Goal: Information Seeking & Learning: Find specific fact

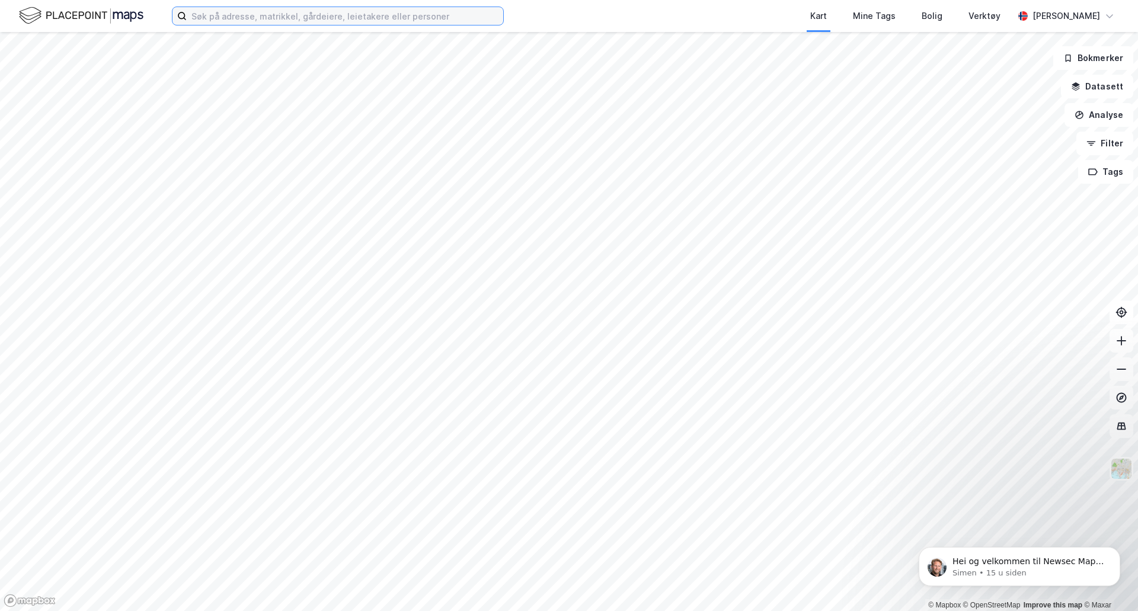
click at [378, 13] on input at bounding box center [345, 16] width 316 height 18
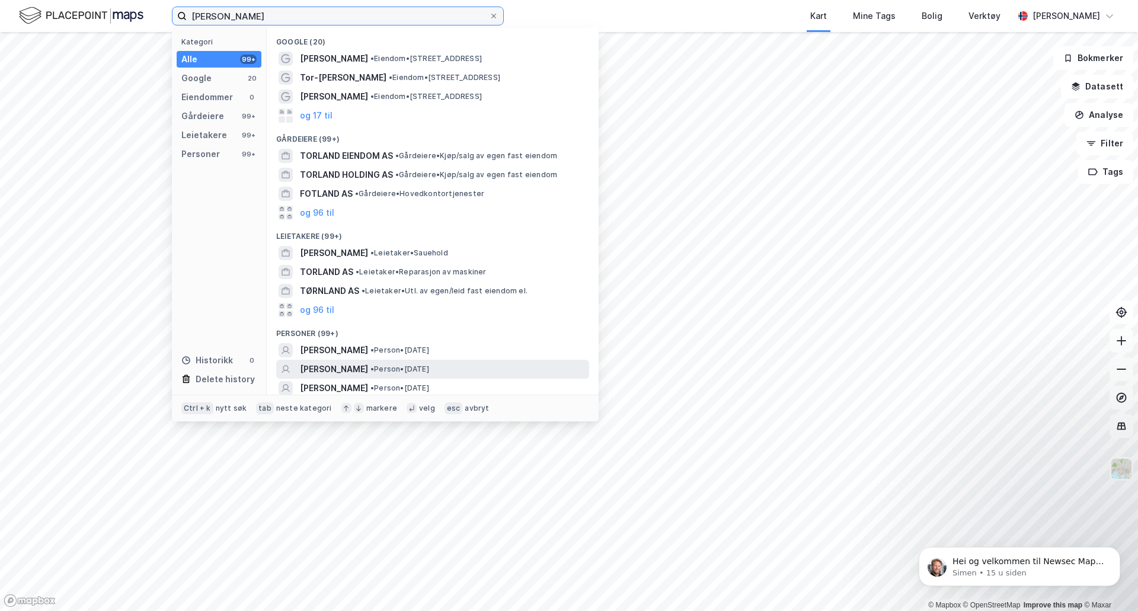
type input "[PERSON_NAME]"
click at [332, 367] on span "[PERSON_NAME]" at bounding box center [334, 369] width 68 height 14
click at [270, 11] on input "[PERSON_NAME]" at bounding box center [338, 16] width 302 height 18
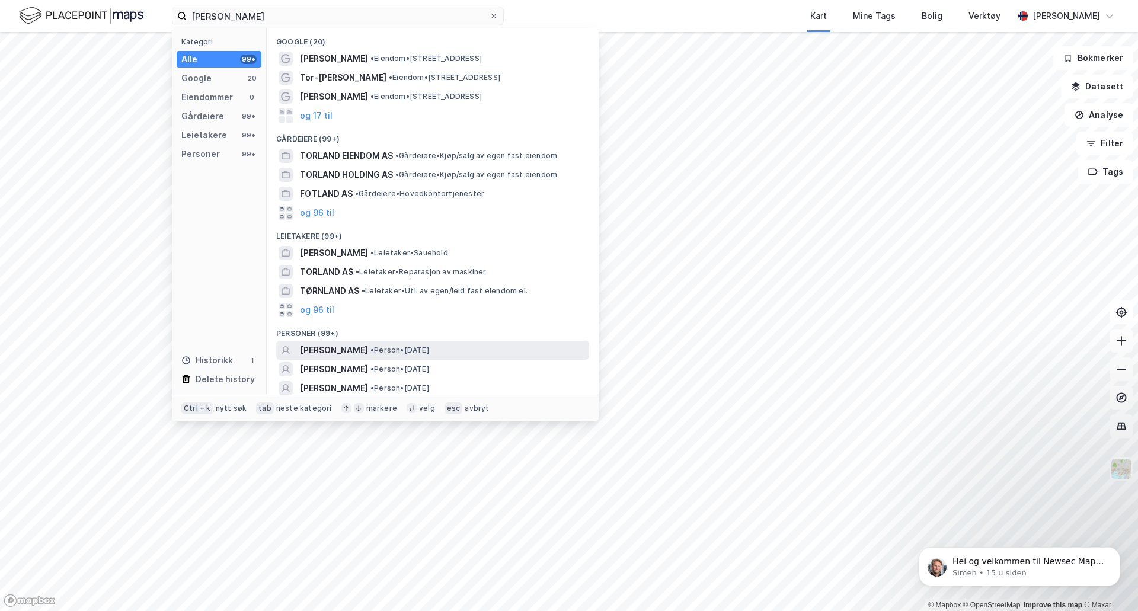
click at [348, 345] on span "[PERSON_NAME]" at bounding box center [334, 350] width 68 height 14
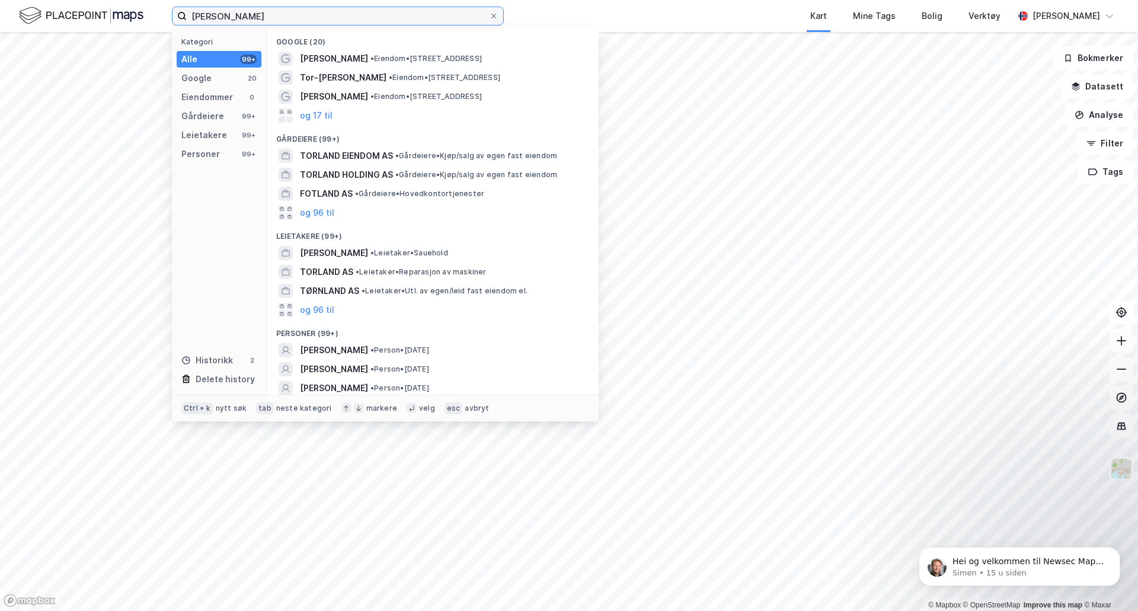
click at [352, 11] on input "[PERSON_NAME]" at bounding box center [338, 16] width 302 height 18
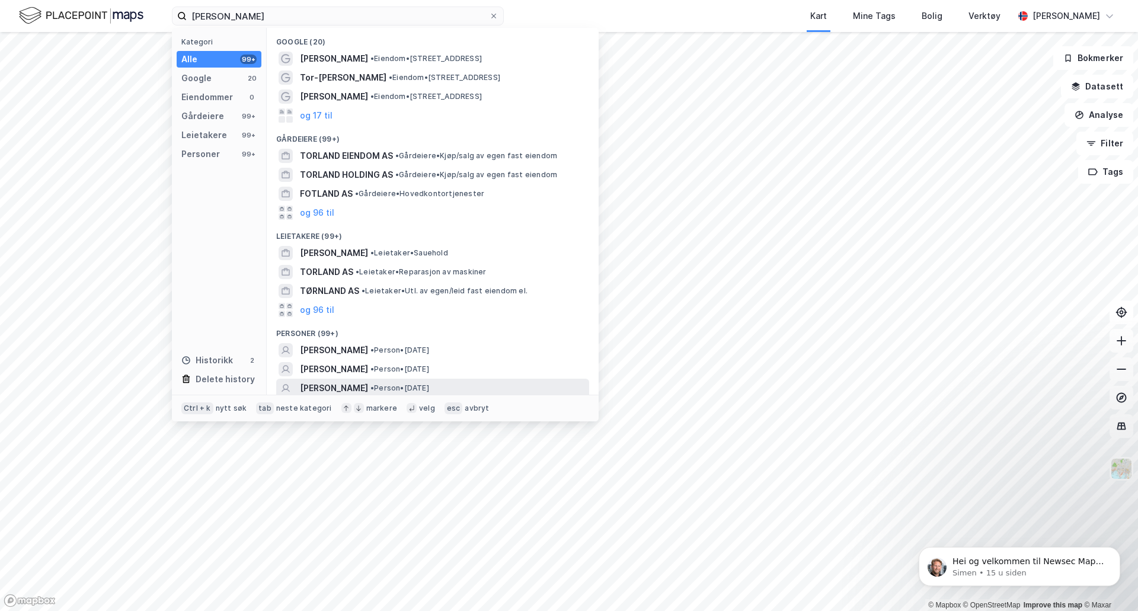
click at [348, 382] on span "[PERSON_NAME]" at bounding box center [334, 388] width 68 height 14
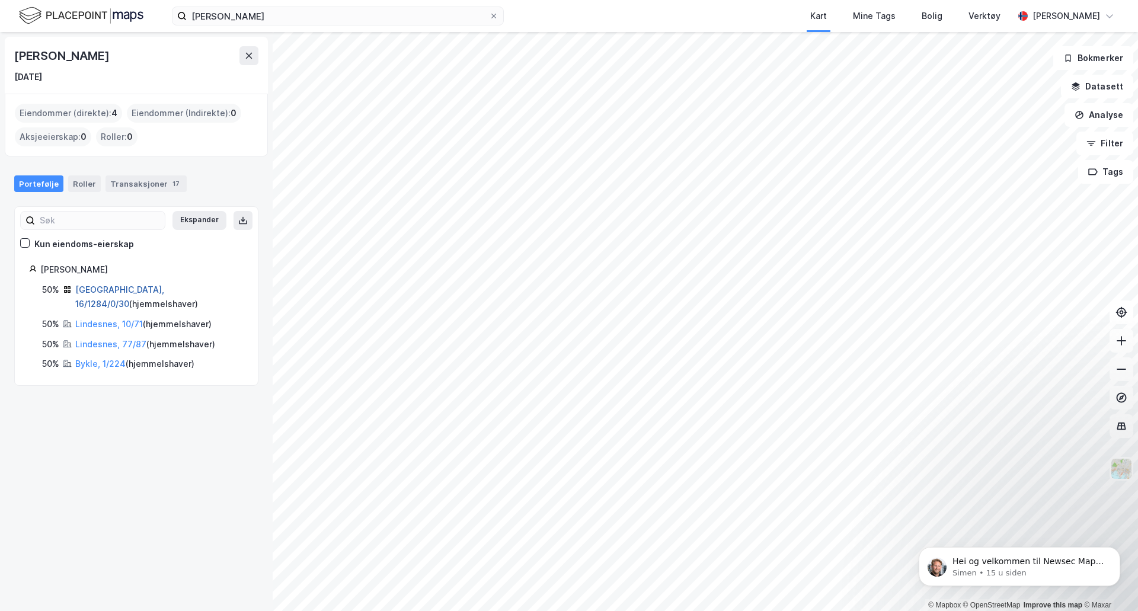
click at [91, 293] on link "[GEOGRAPHIC_DATA], 16/1284/0/30" at bounding box center [119, 296] width 89 height 24
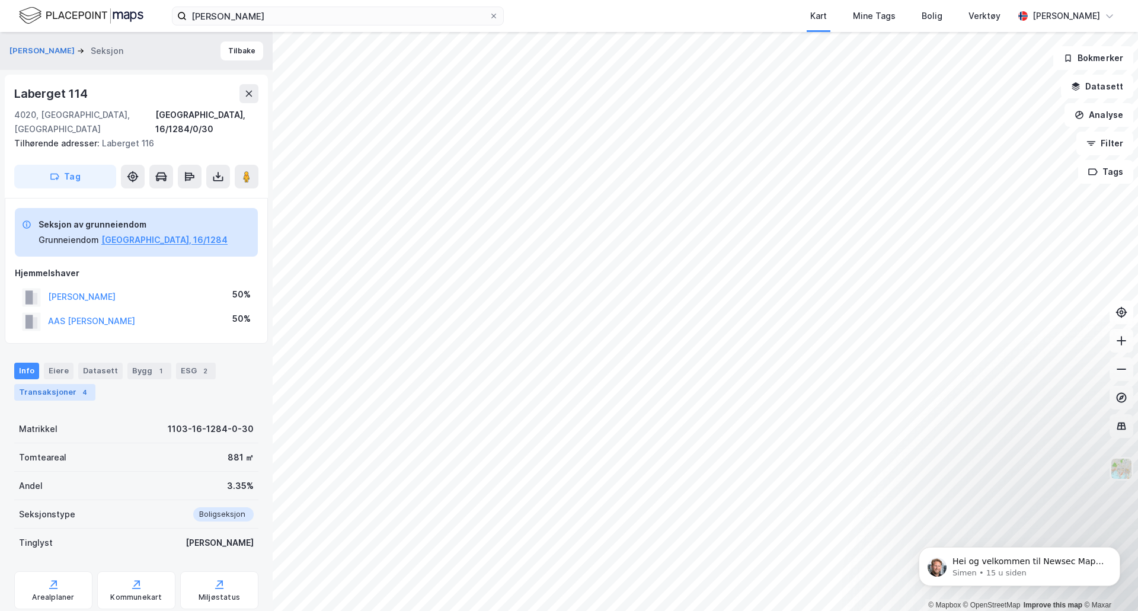
click at [62, 384] on div "Transaksjoner 4" at bounding box center [54, 392] width 81 height 17
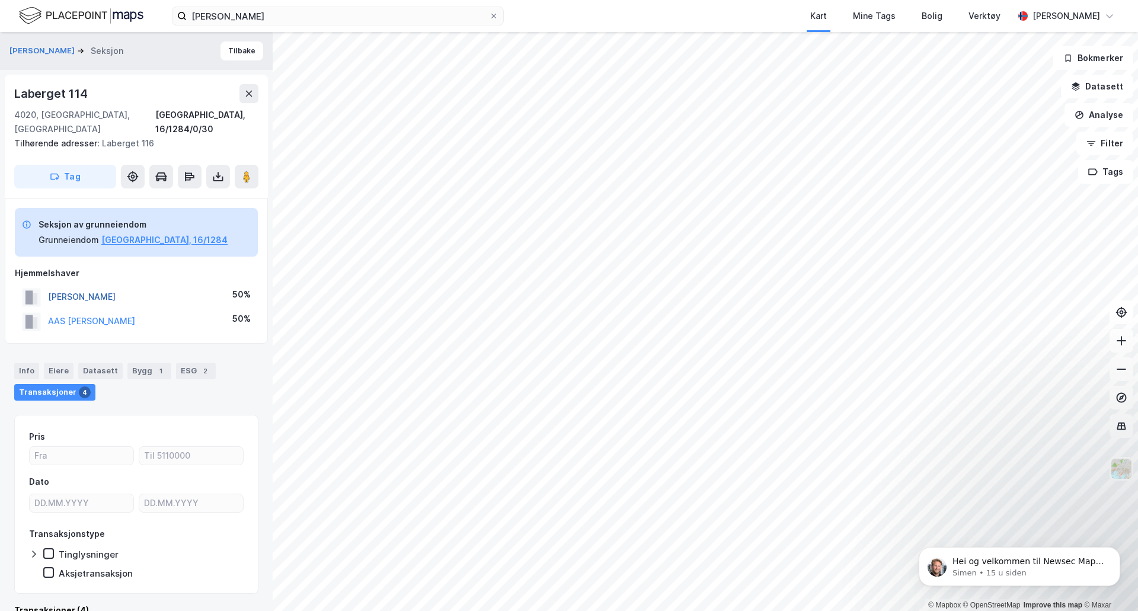
click at [0, 0] on button "[PERSON_NAME]" at bounding box center [0, 0] width 0 height 0
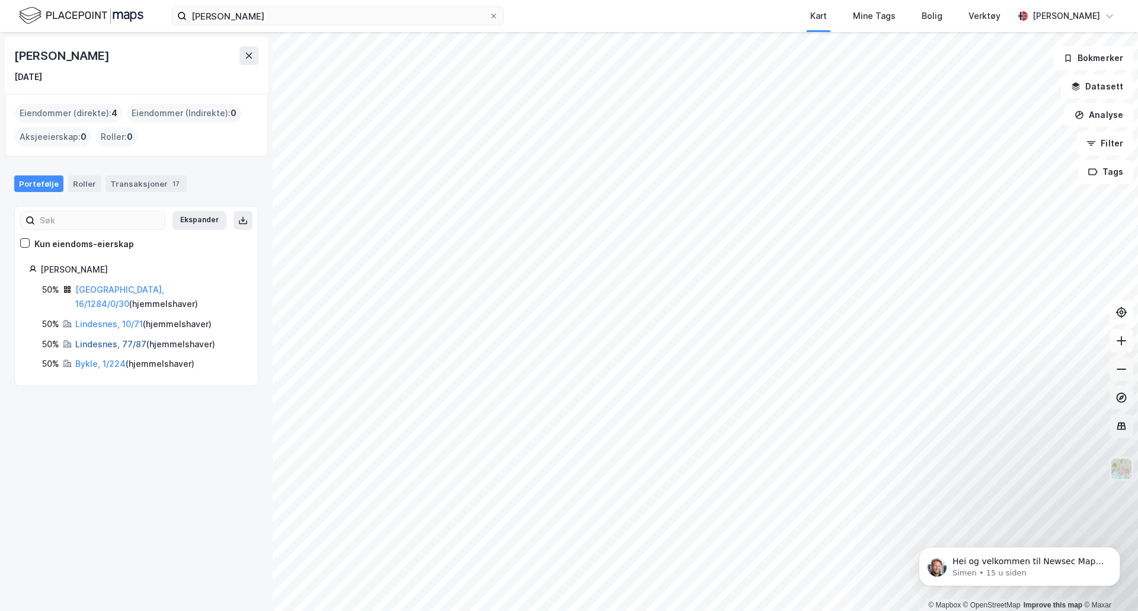
click at [105, 345] on link "Lindesnes, 77/87" at bounding box center [110, 344] width 71 height 10
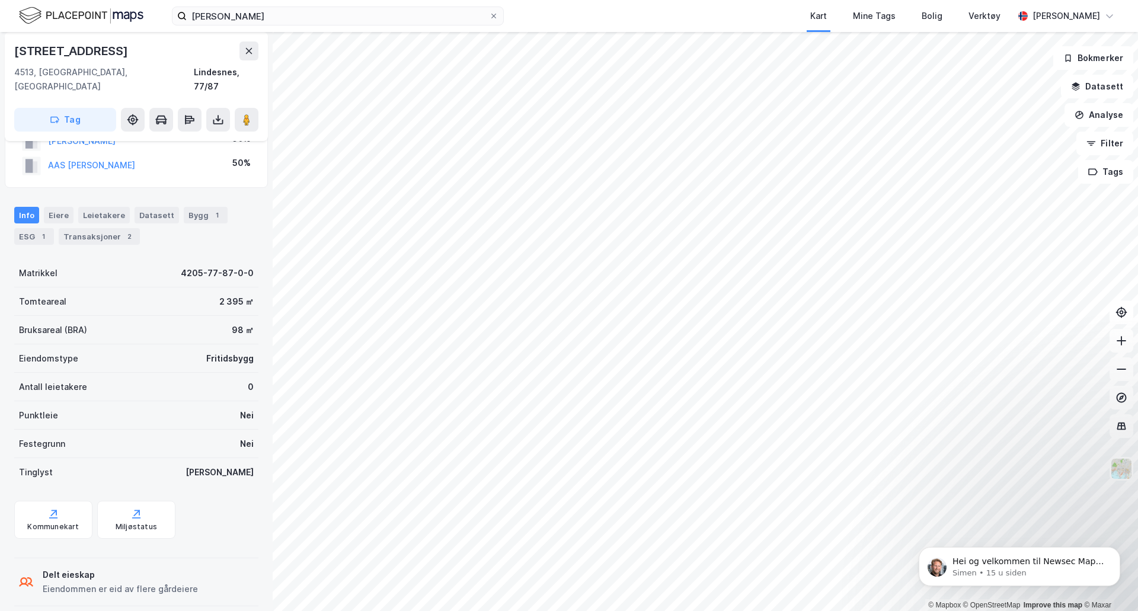
scroll to position [24, 0]
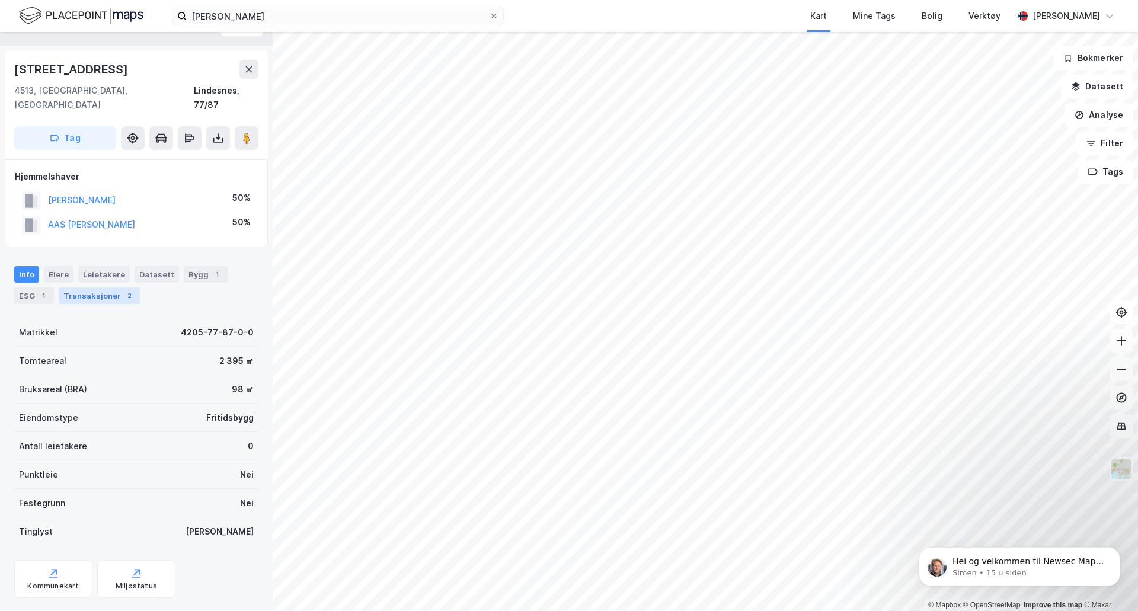
click at [68, 287] on div "Transaksjoner 2" at bounding box center [99, 295] width 81 height 17
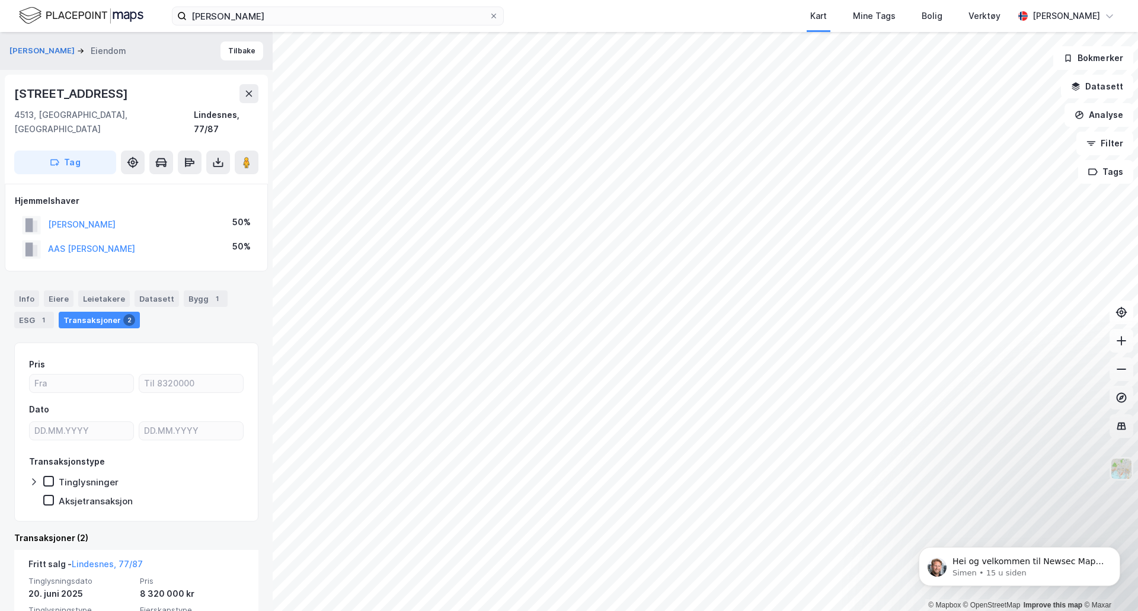
scroll to position [178, 0]
